Goal: Information Seeking & Learning: Learn about a topic

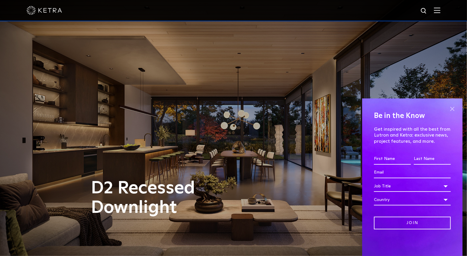
click at [449, 108] on span at bounding box center [452, 108] width 9 height 9
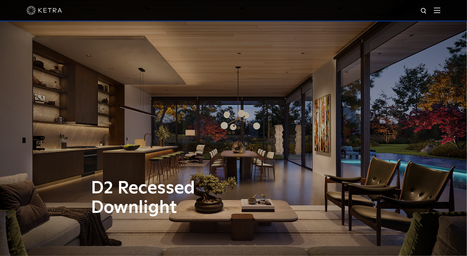
click at [440, 12] on img at bounding box center [437, 10] width 6 height 6
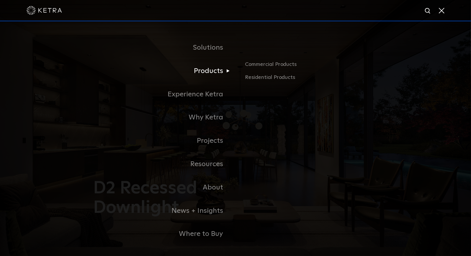
click at [223, 80] on link "Products" at bounding box center [162, 70] width 148 height 23
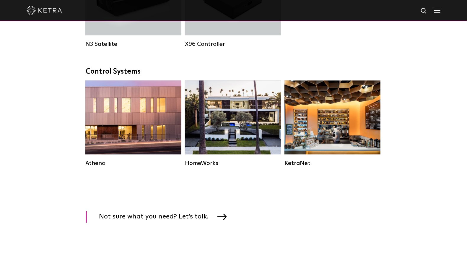
scroll to position [807, 0]
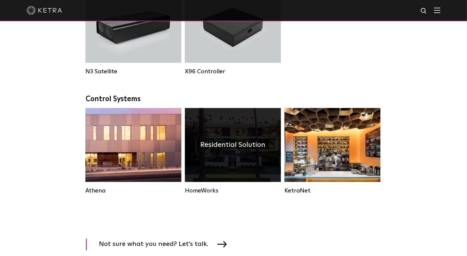
click at [258, 150] on h4 "Residential Solution" at bounding box center [232, 144] width 65 height 11
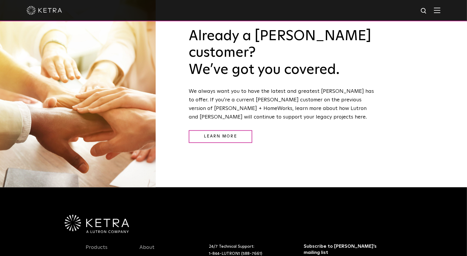
scroll to position [736, 0]
